Goal: Book appointment/travel/reservation

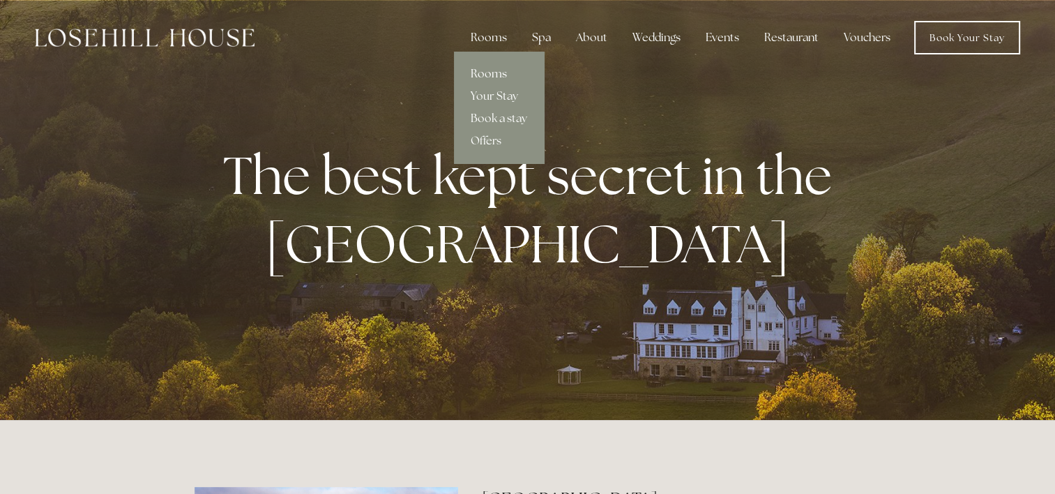
click at [492, 73] on link "Rooms" at bounding box center [499, 74] width 90 height 22
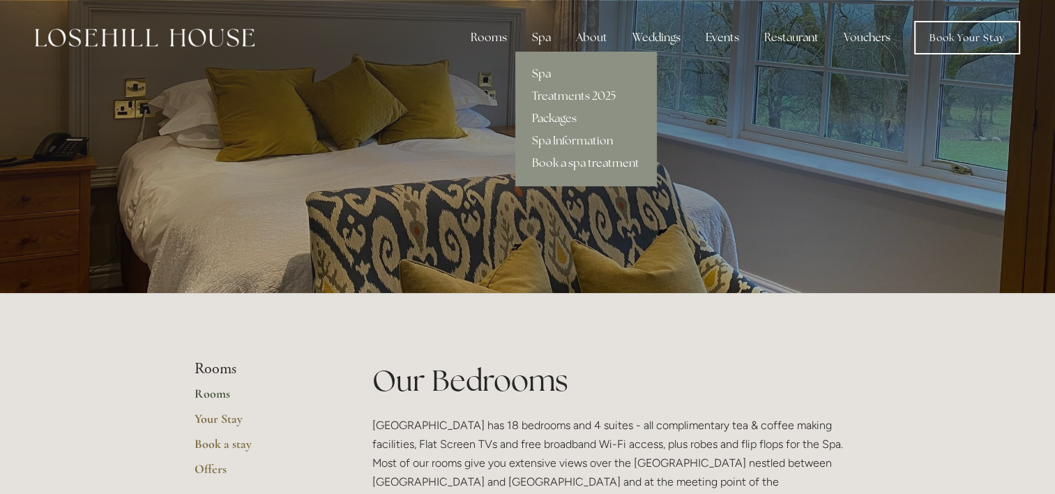
click at [538, 71] on link "Spa" at bounding box center [585, 74] width 141 height 22
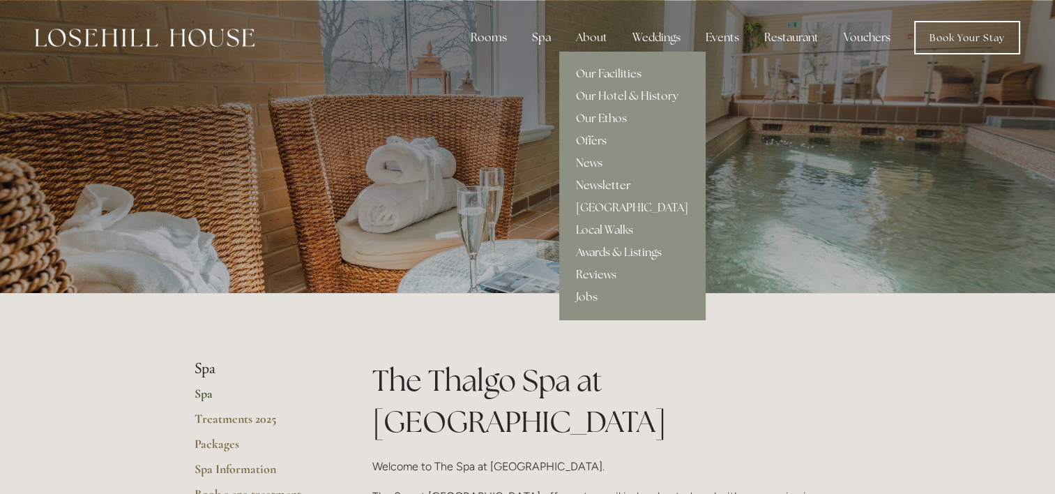
click at [593, 134] on link "Offers" at bounding box center [632, 141] width 146 height 22
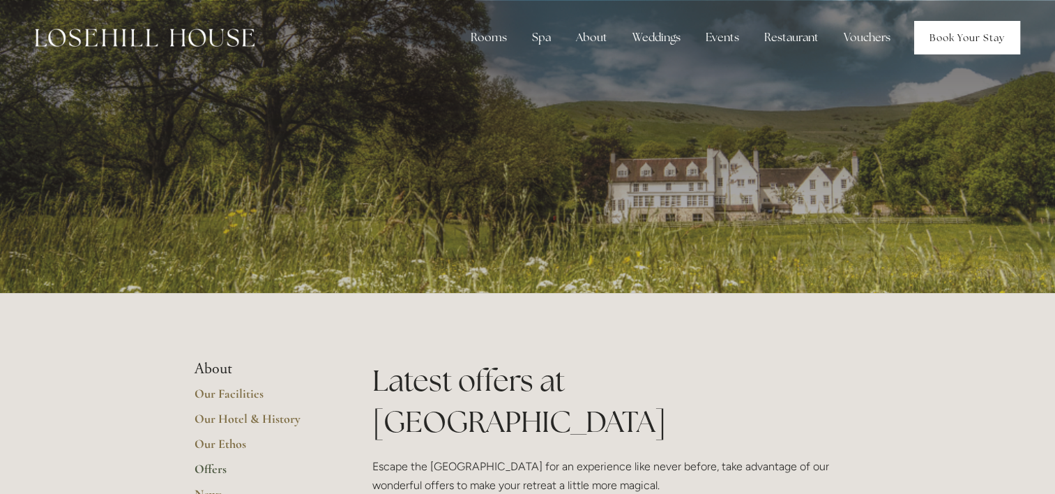
click at [961, 35] on link "Book Your Stay" at bounding box center [967, 37] width 106 height 33
